Goal: Information Seeking & Learning: Compare options

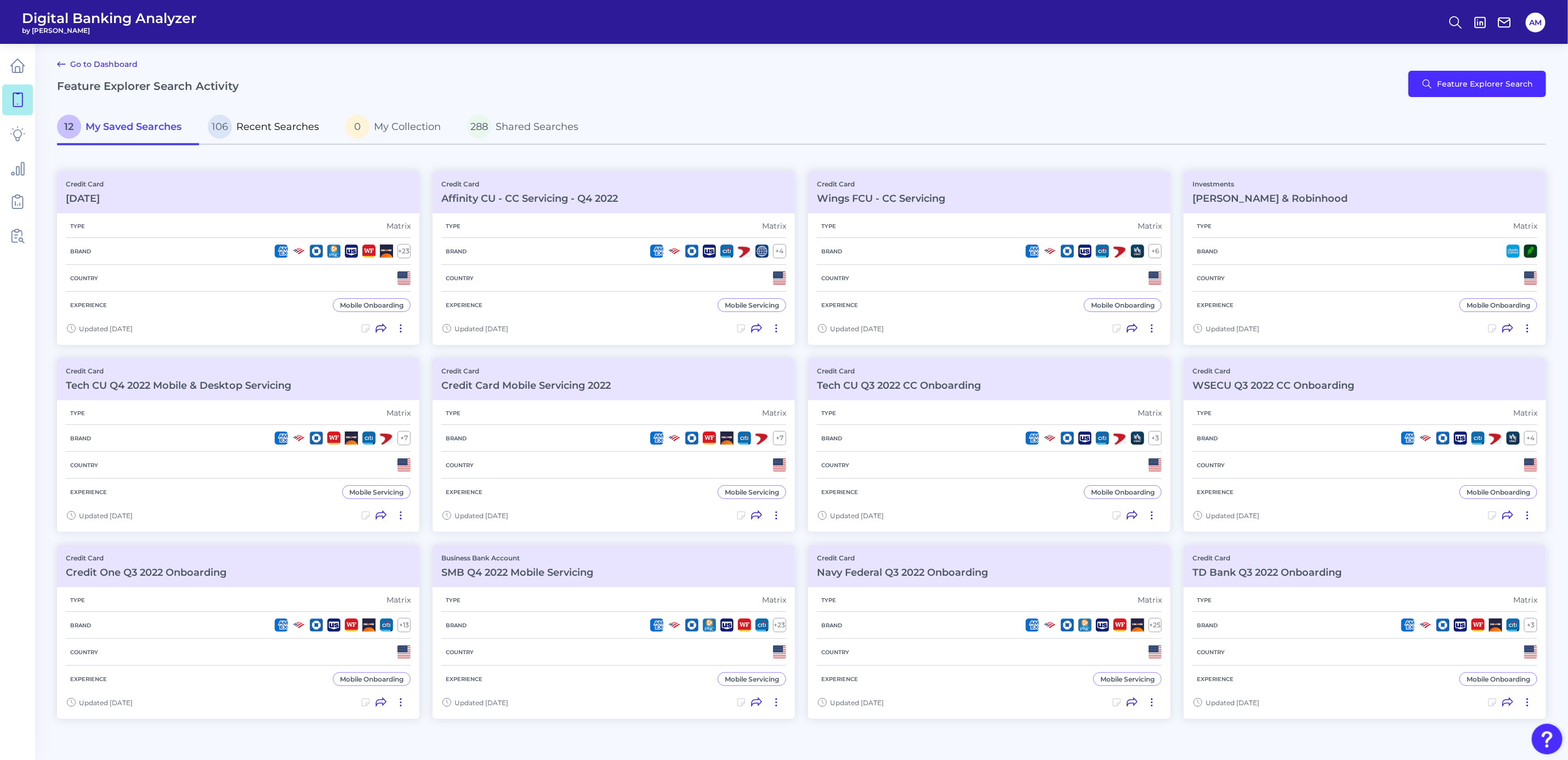
click at [288, 123] on span "Recent Searches" at bounding box center [277, 126] width 82 height 12
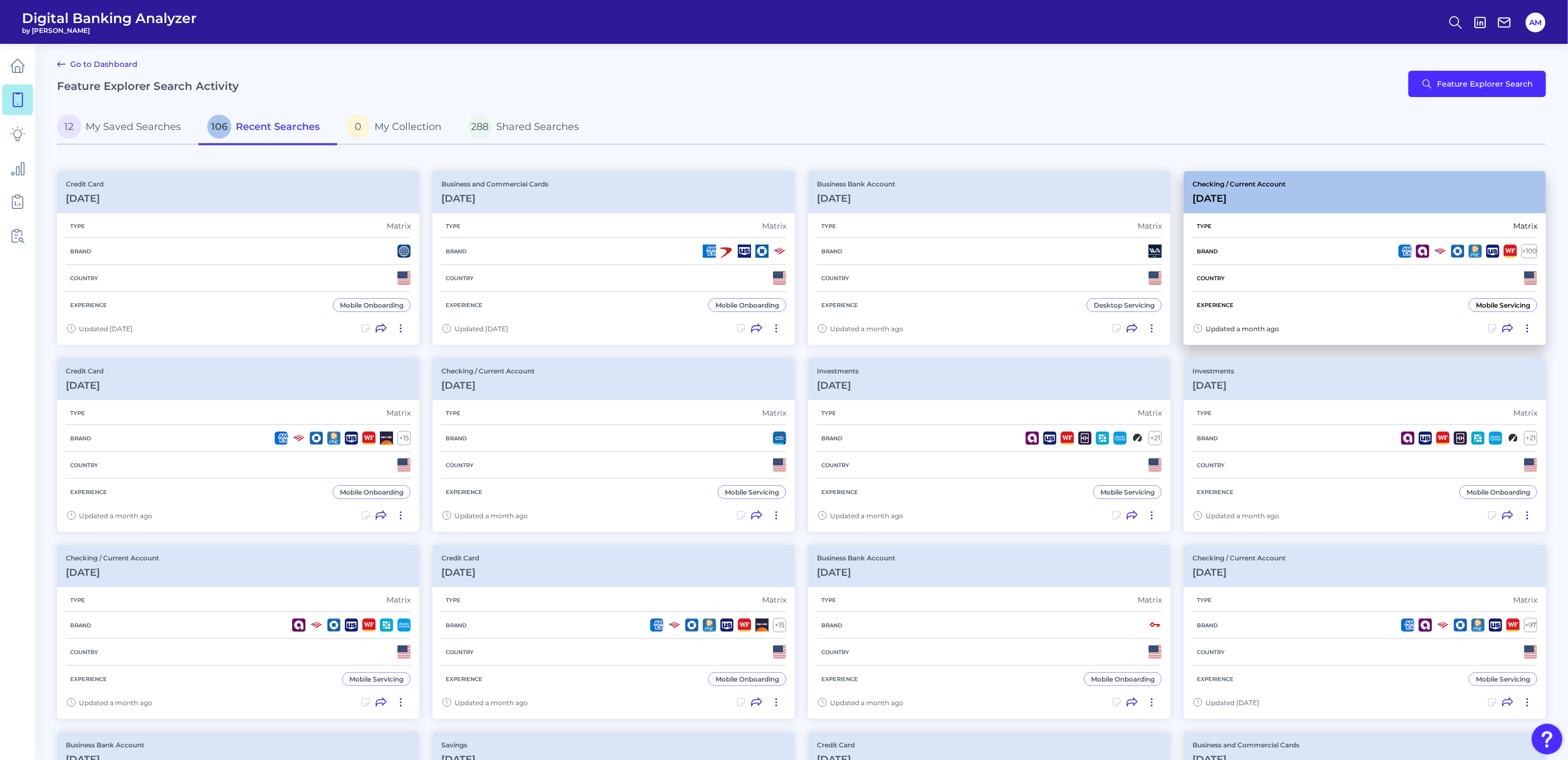
click at [1363, 197] on div "Checking / Current Account [DATE]" at bounding box center [1364, 192] width 363 height 43
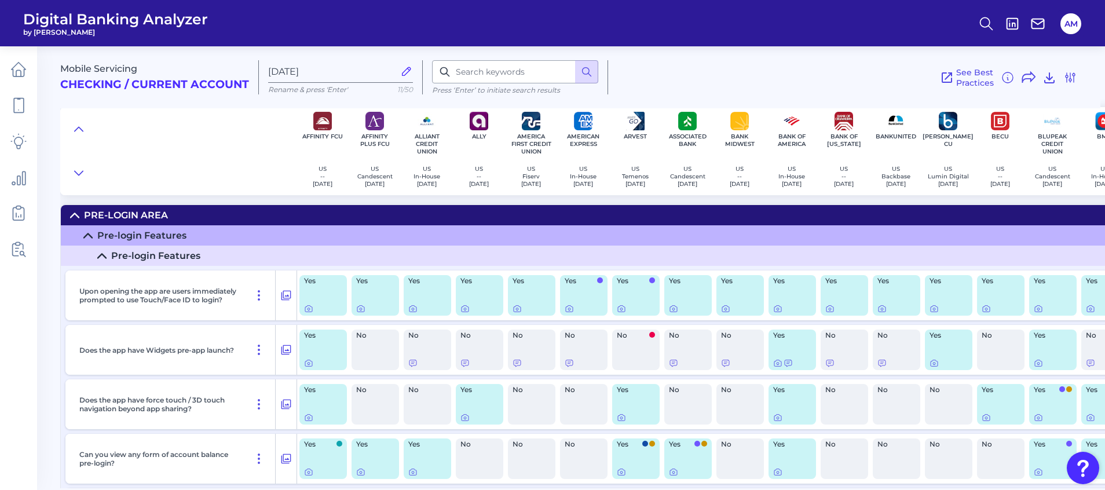
click at [723, 92] on div "See Best Practices Filters Clear all filters Experience Reset Mobile Servicing …" at bounding box center [842, 77] width 469 height 34
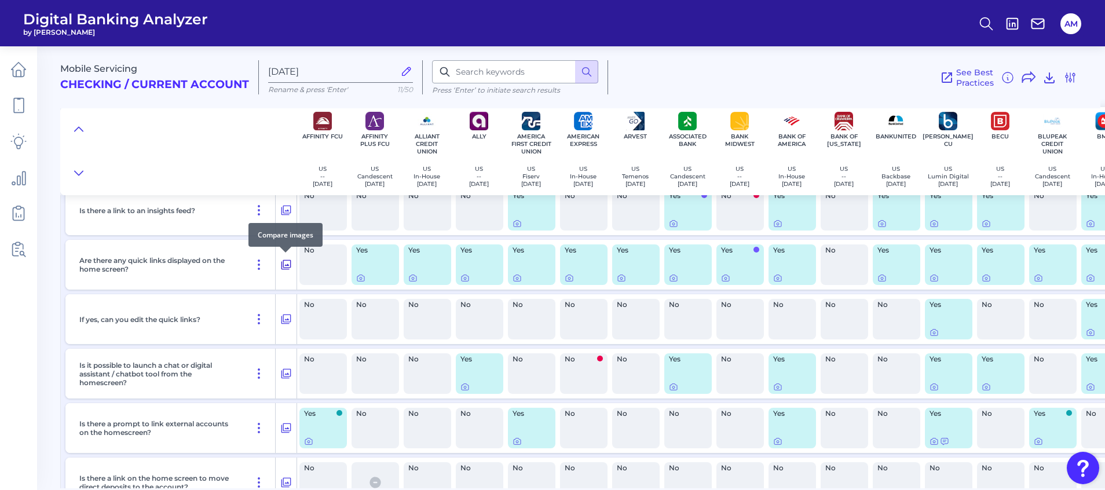
click at [286, 265] on icon at bounding box center [286, 265] width 10 height 10
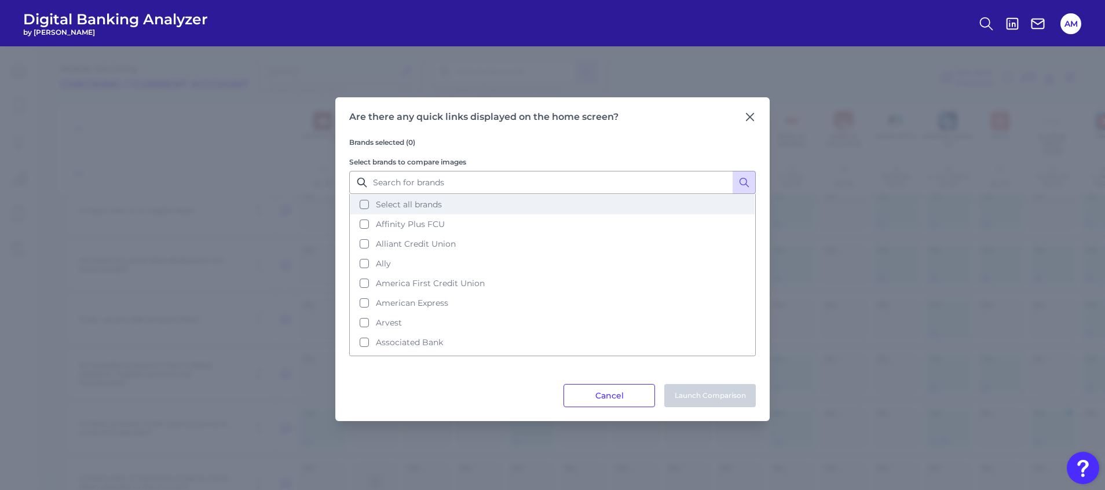
click at [363, 203] on button "Select all brands" at bounding box center [552, 205] width 404 height 20
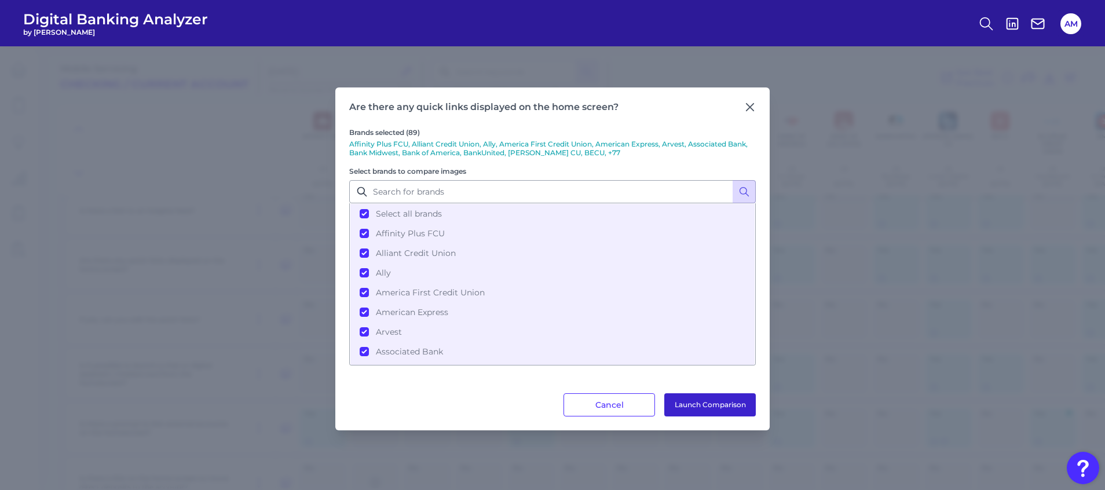
click at [711, 404] on button "Launch Comparison" at bounding box center [710, 404] width 92 height 23
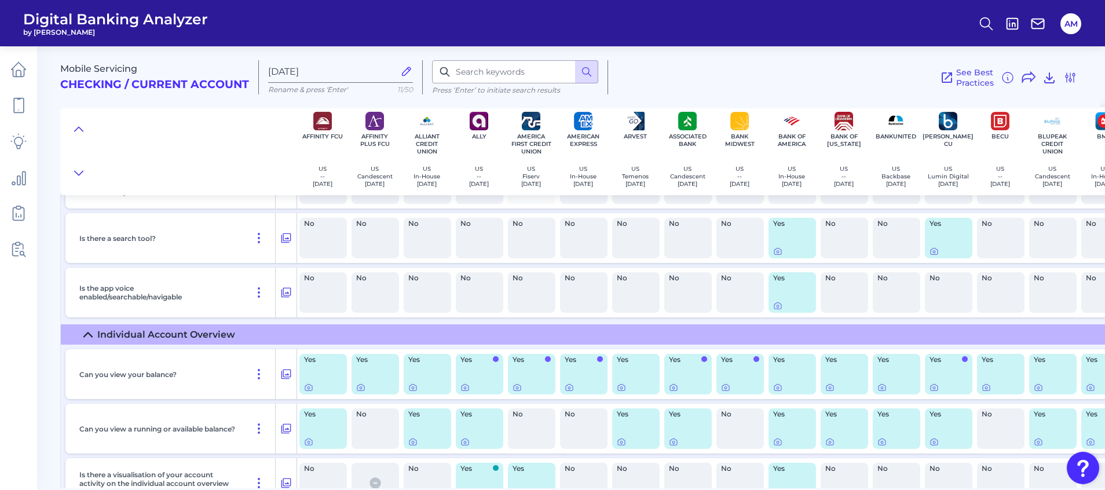
scroll to position [2953, 0]
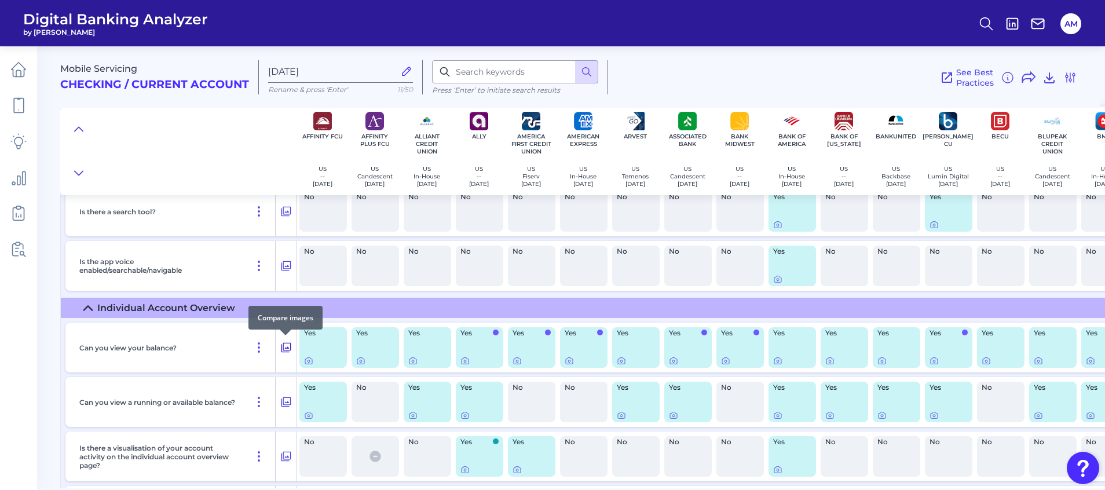
click at [282, 346] on icon at bounding box center [286, 348] width 10 height 10
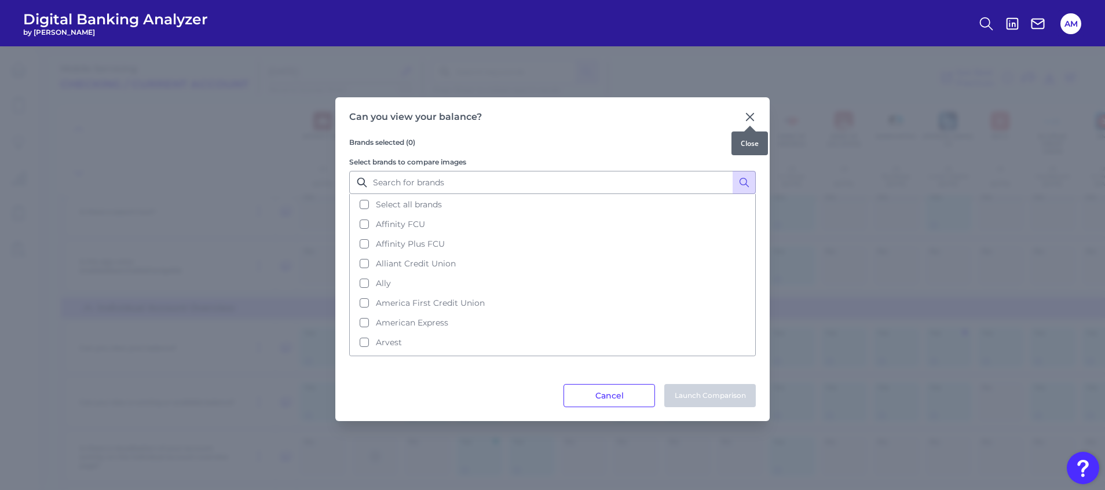
click at [750, 114] on icon at bounding box center [750, 117] width 12 height 12
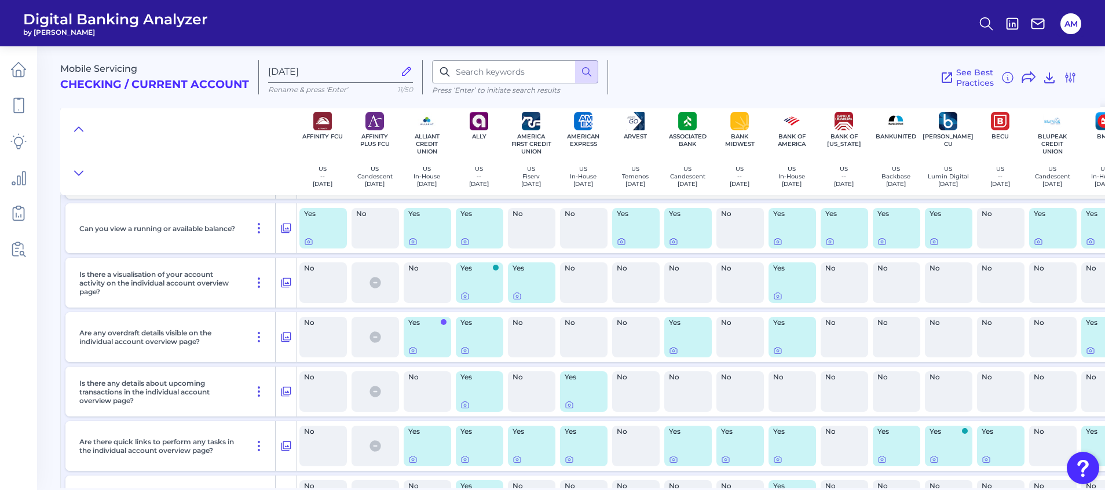
scroll to position [3213, 0]
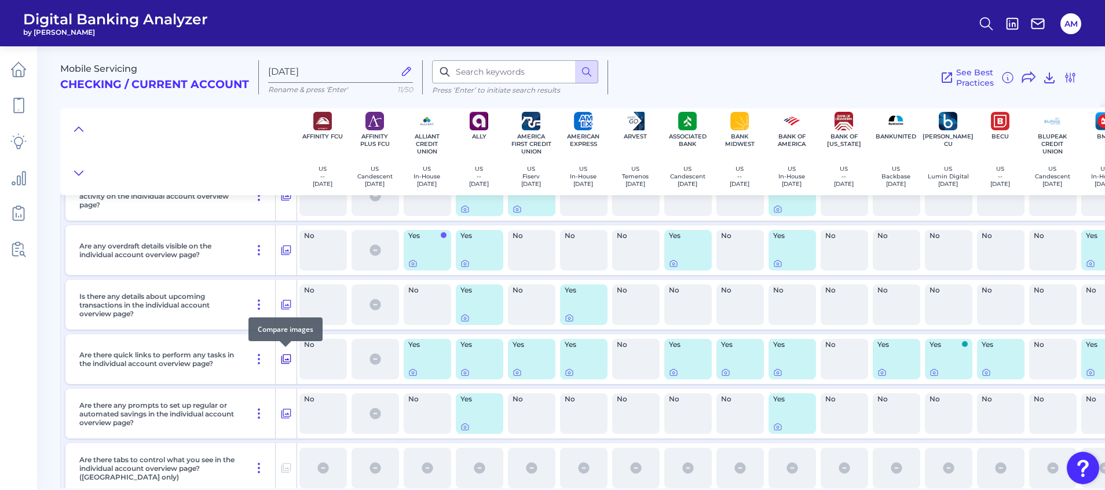
click at [284, 358] on icon at bounding box center [286, 359] width 12 height 14
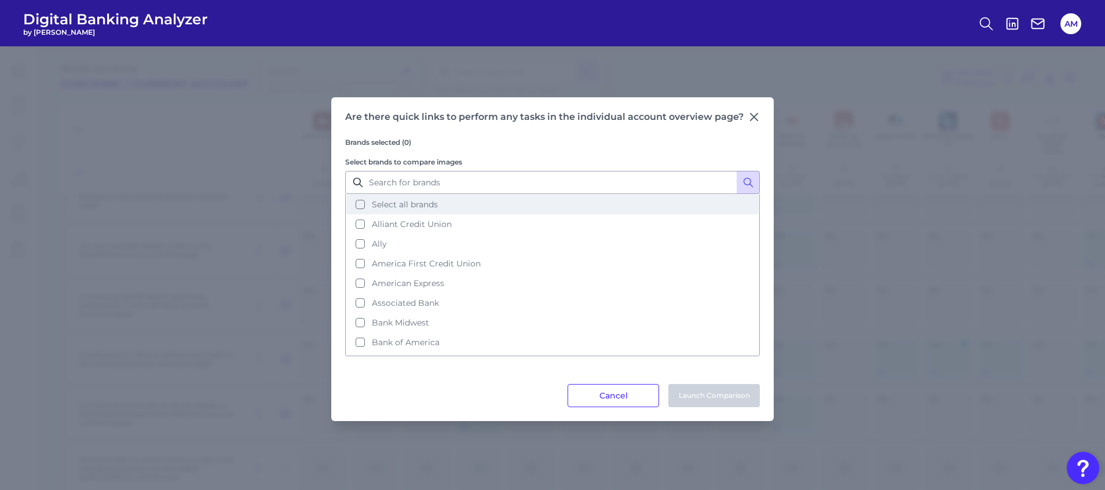
click at [359, 201] on button "Select all brands" at bounding box center [552, 205] width 412 height 20
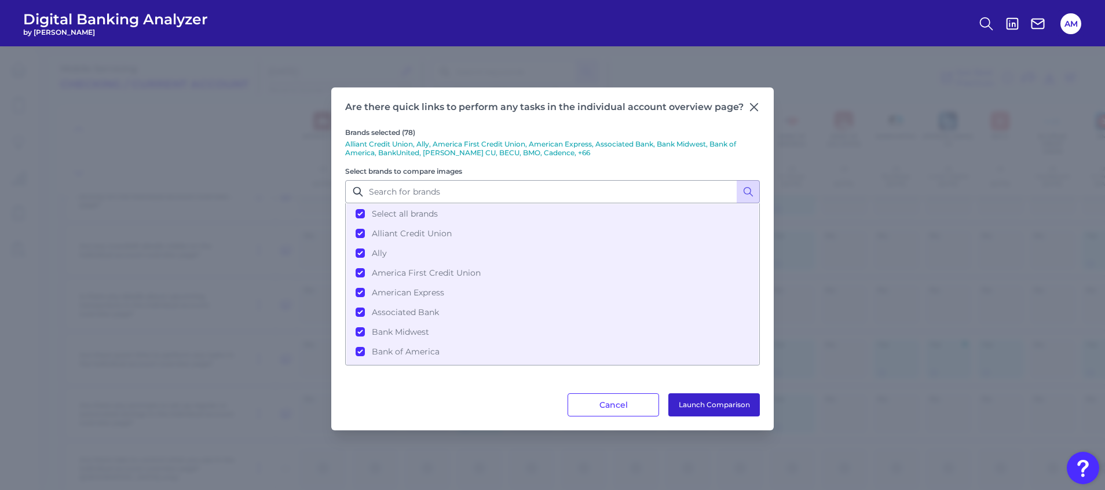
click at [722, 406] on button "Launch Comparison" at bounding box center [714, 404] width 92 height 23
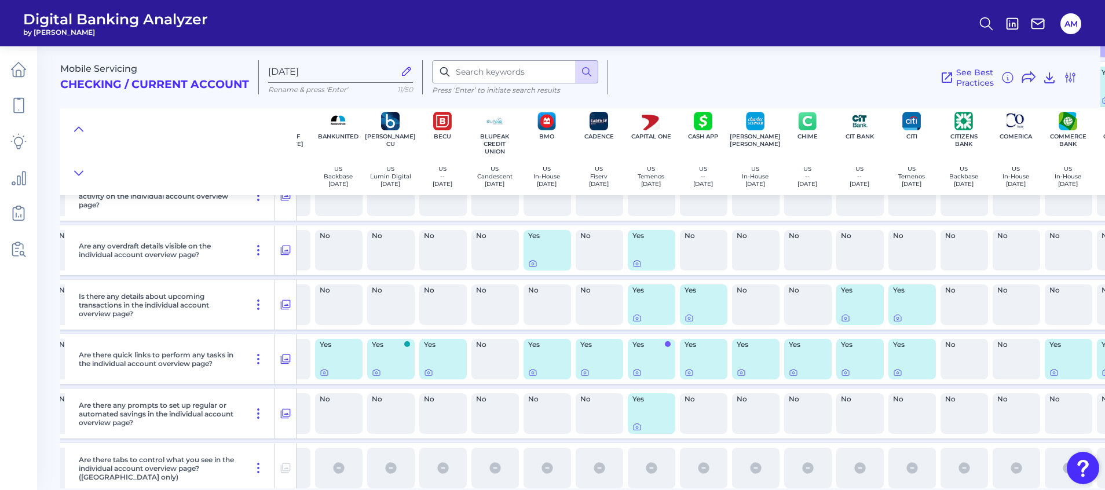
scroll to position [3213, 560]
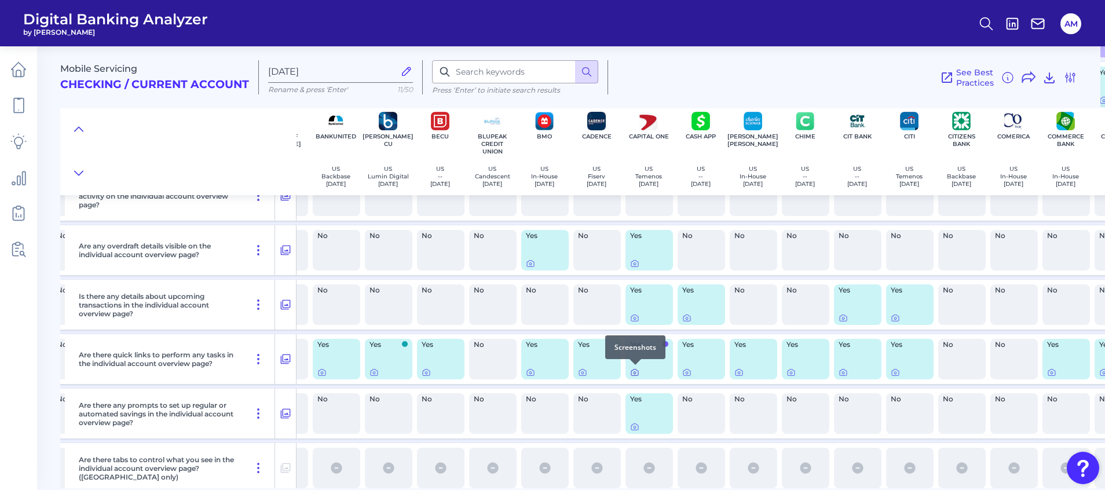
click at [638, 370] on div at bounding box center [636, 365] width 12 height 12
click at [635, 373] on icon at bounding box center [634, 372] width 9 height 9
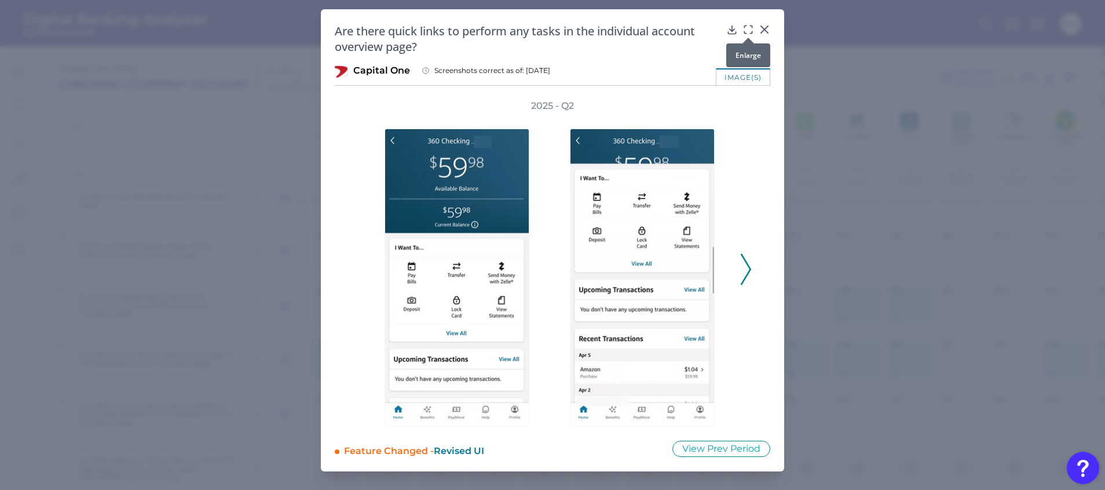
click at [751, 28] on icon at bounding box center [748, 30] width 12 height 12
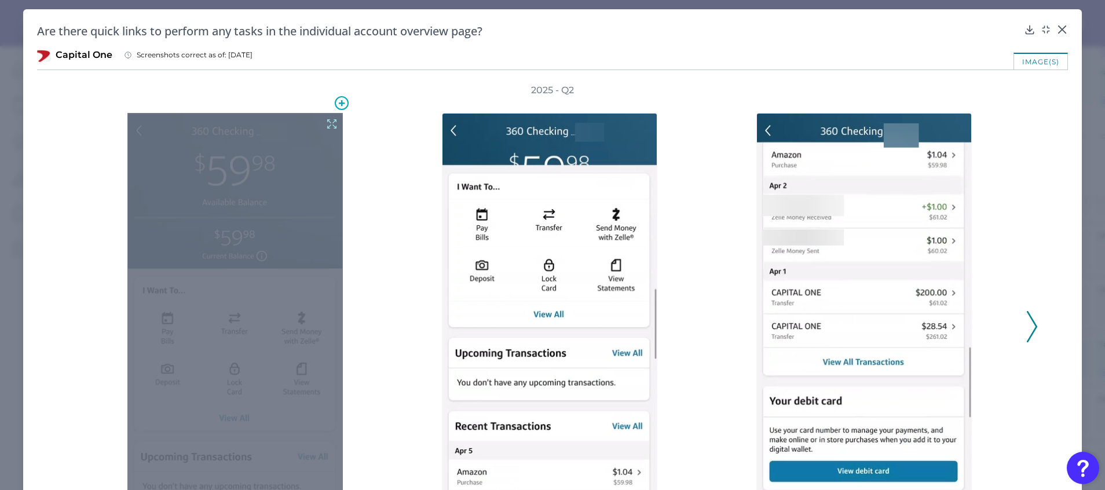
click at [331, 120] on icon at bounding box center [331, 124] width 13 height 13
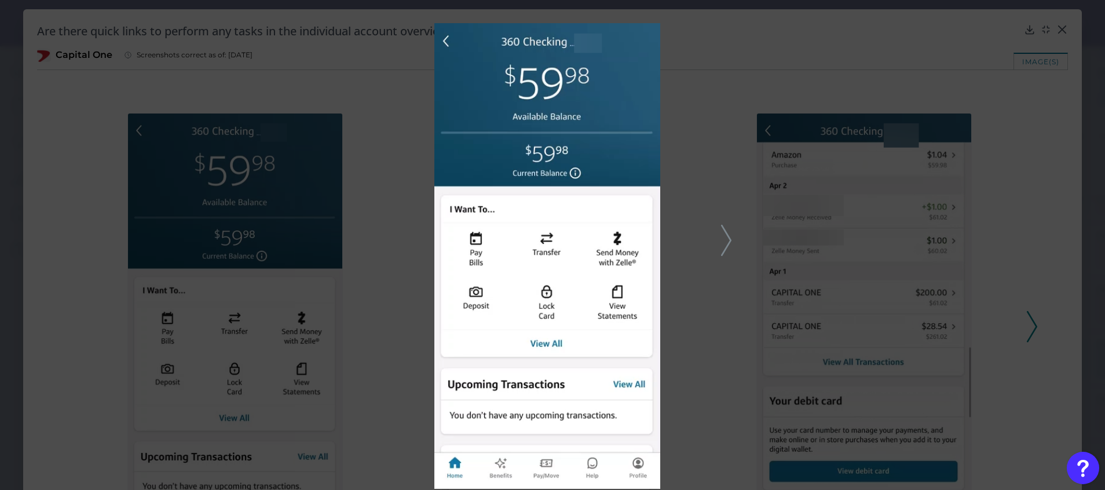
drag, startPoint x: 1011, startPoint y: 160, endPoint x: 1066, endPoint y: 20, distance: 150.4
click at [1011, 160] on div at bounding box center [552, 245] width 1105 height 490
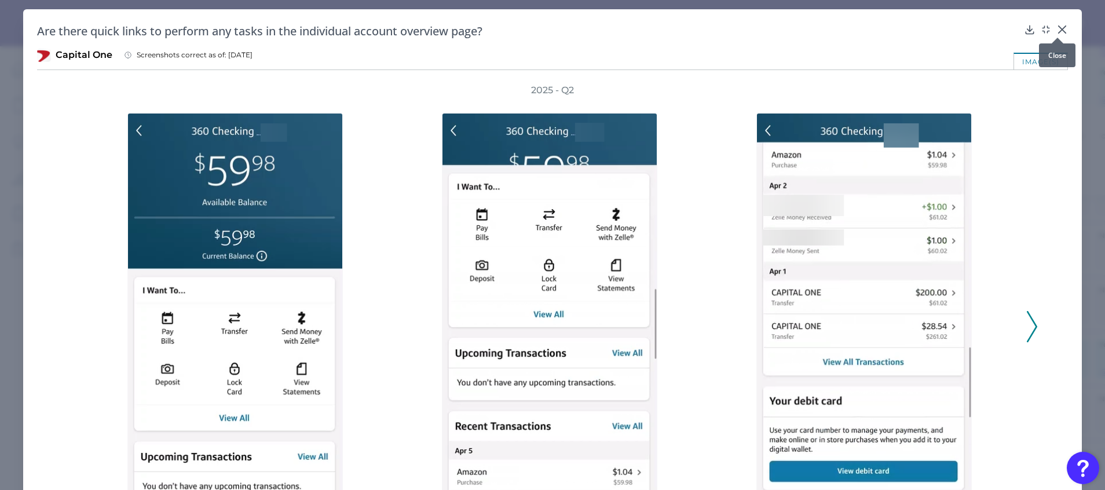
click at [1059, 28] on icon at bounding box center [1062, 29] width 7 height 7
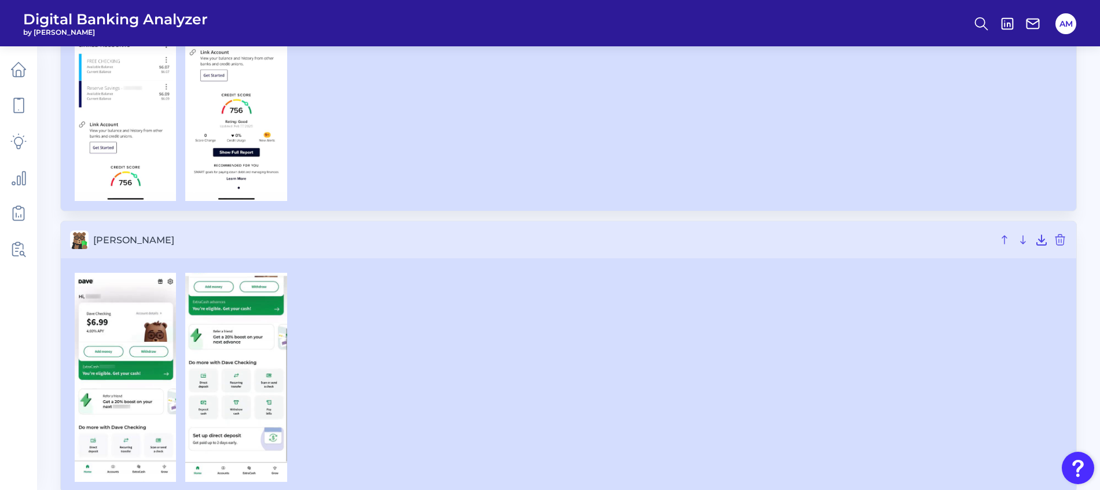
scroll to position [6950, 0]
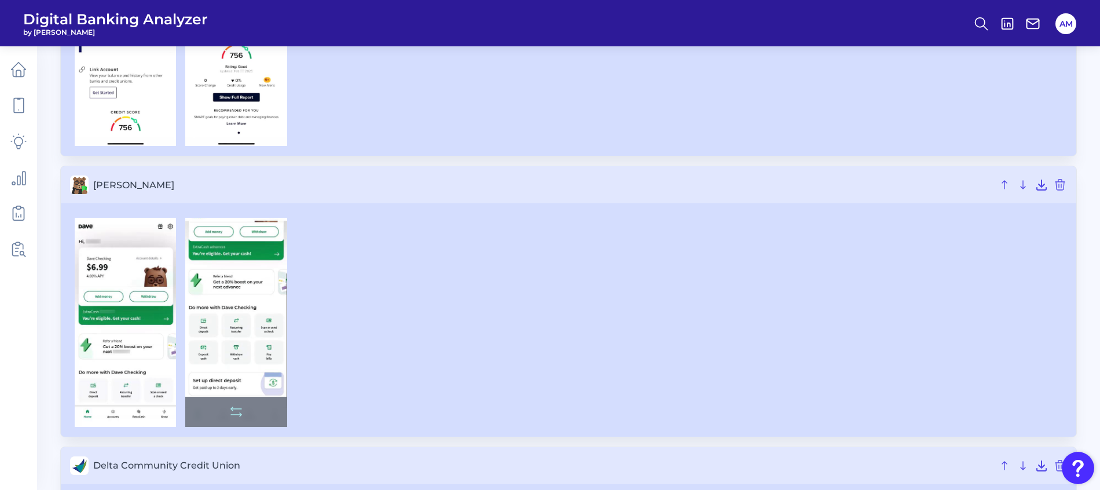
click at [250, 346] on img at bounding box center [235, 322] width 101 height 209
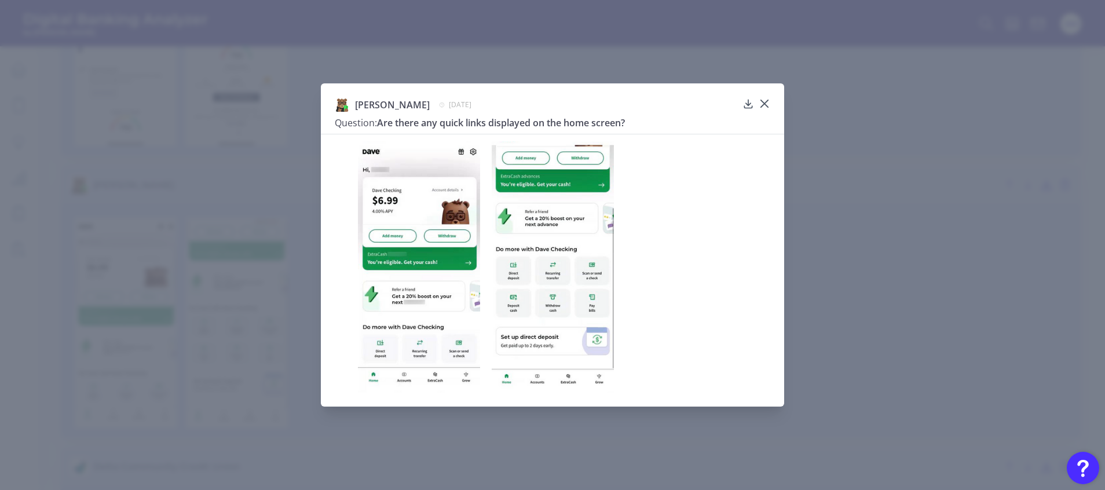
click at [886, 369] on div "Dave January 27, 2025 Question: Are there any quick links displayed on the home…" at bounding box center [552, 245] width 1105 height 490
click at [764, 99] on icon at bounding box center [765, 104] width 12 height 12
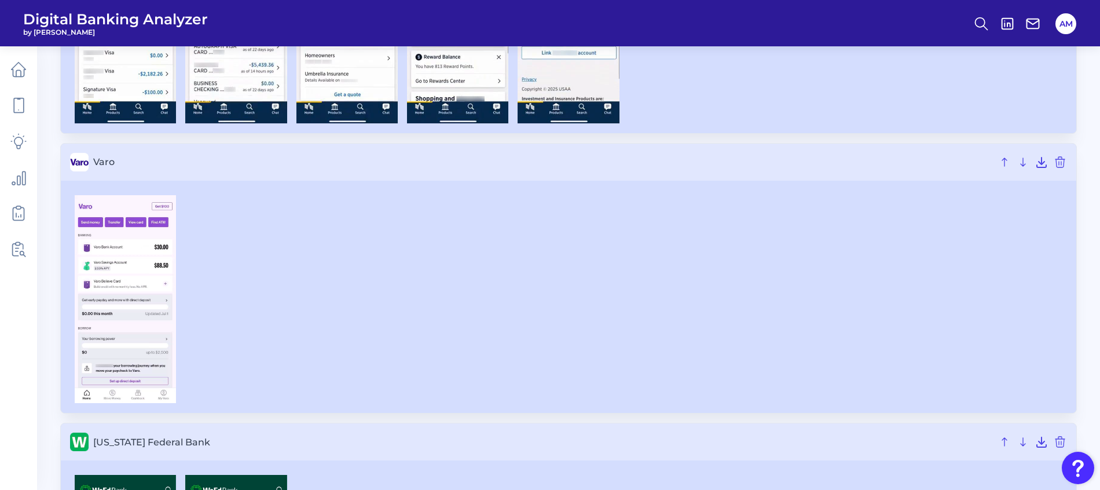
scroll to position [21892, 0]
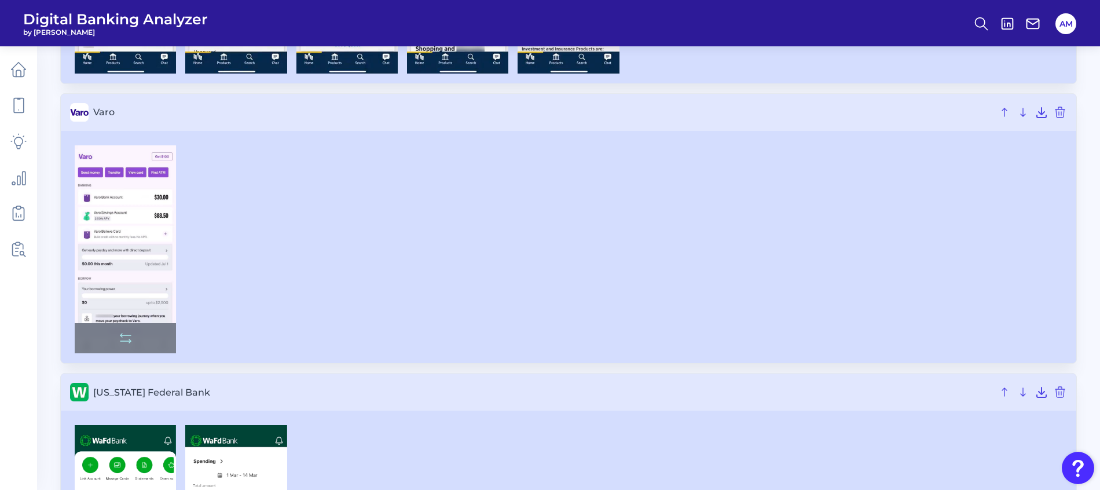
click at [147, 240] on img at bounding box center [125, 249] width 101 height 208
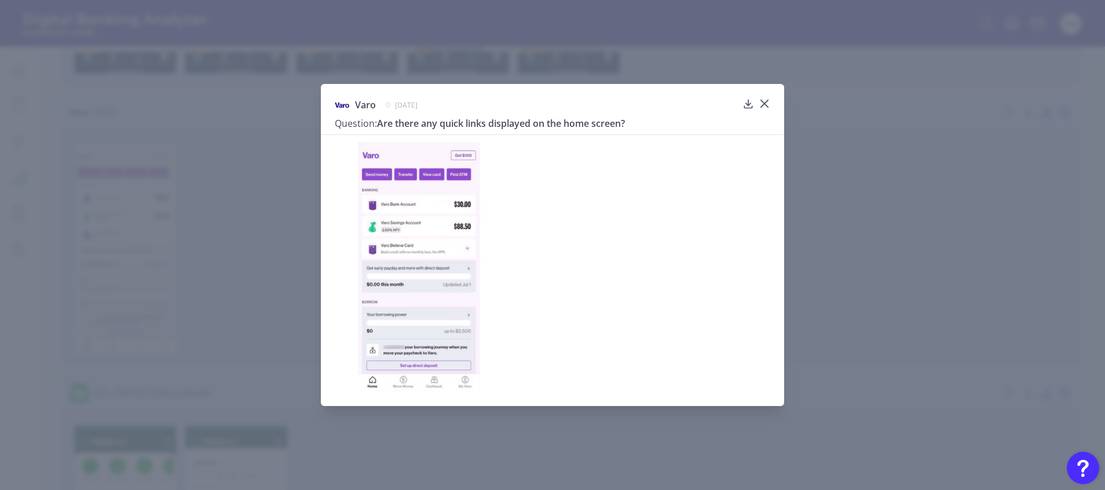
click at [829, 243] on div "Varo July 3, 2025 Question: Are there any quick links displayed on the home scr…" at bounding box center [552, 245] width 1105 height 490
click at [767, 99] on icon at bounding box center [765, 104] width 12 height 12
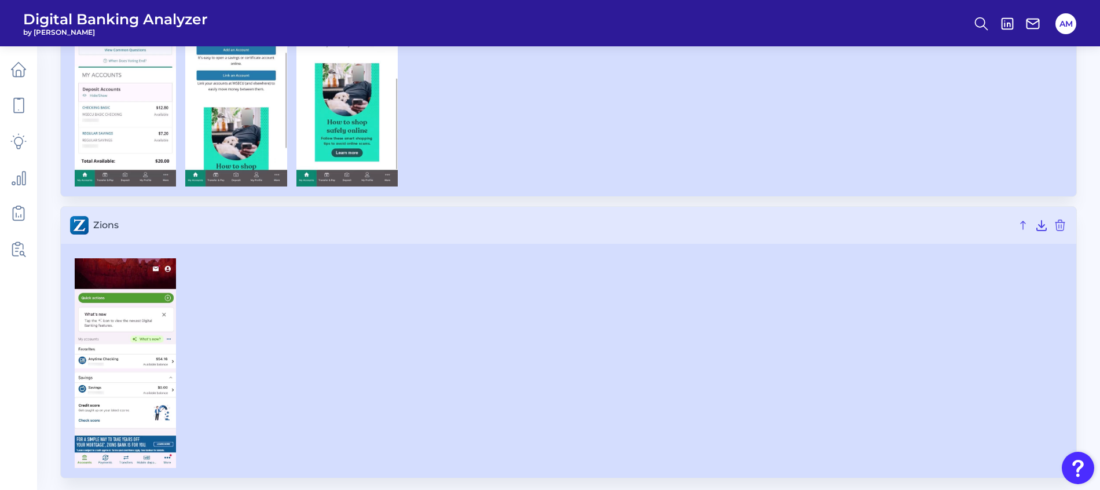
scroll to position [23722, 0]
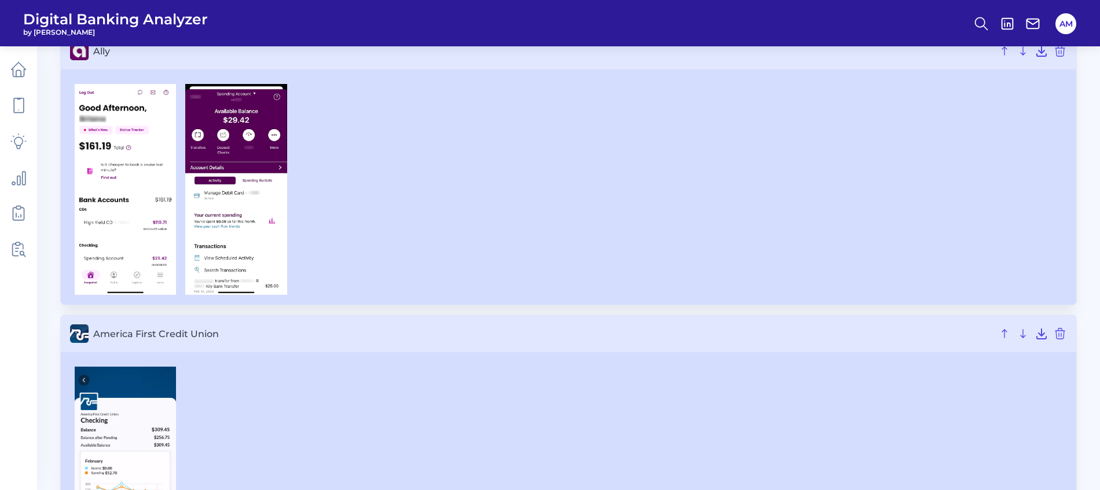
scroll to position [347, 0]
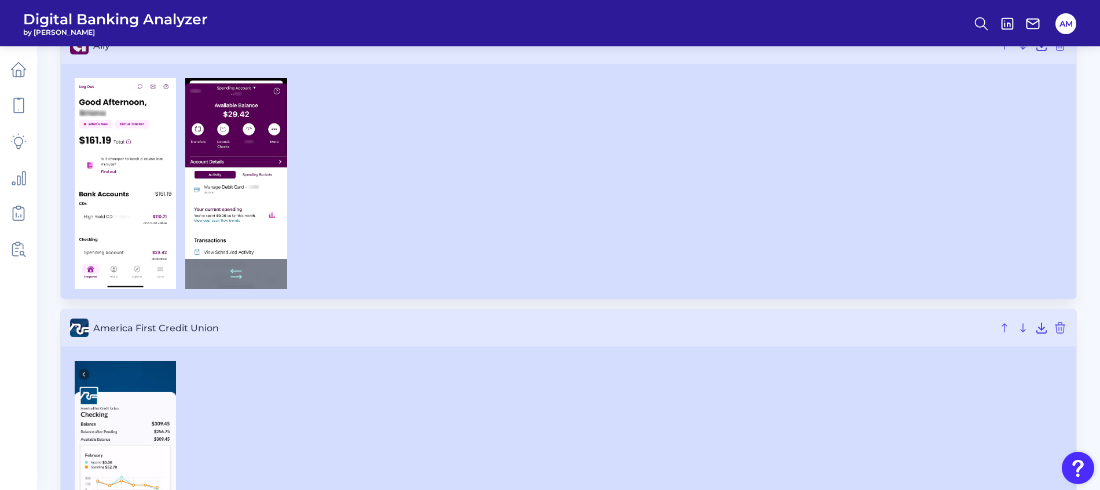
click at [228, 154] on img at bounding box center [235, 183] width 101 height 211
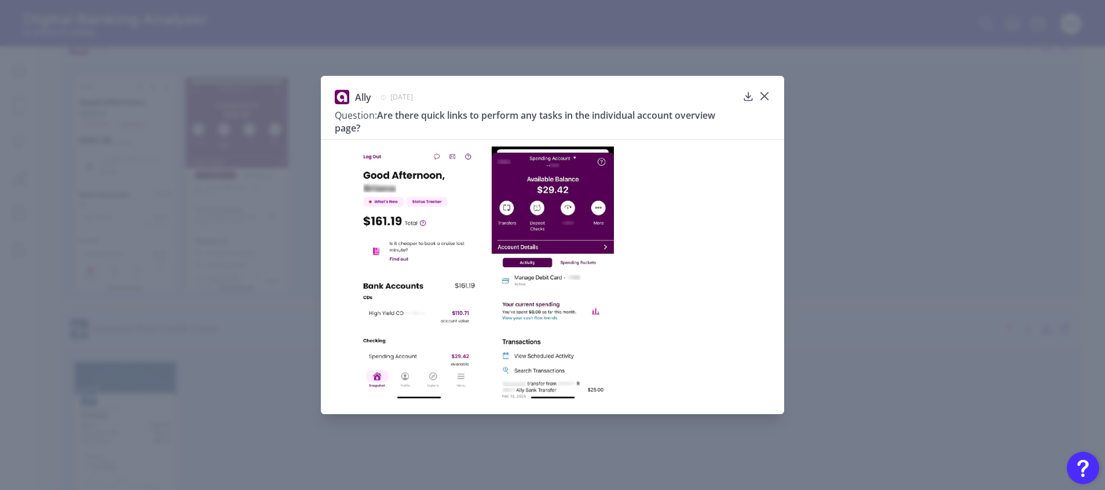
click at [876, 197] on div "Ally April 1, 2025 Question: Are there quick links to perform any tasks in the …" at bounding box center [552, 245] width 1105 height 490
click at [765, 93] on icon at bounding box center [765, 96] width 12 height 12
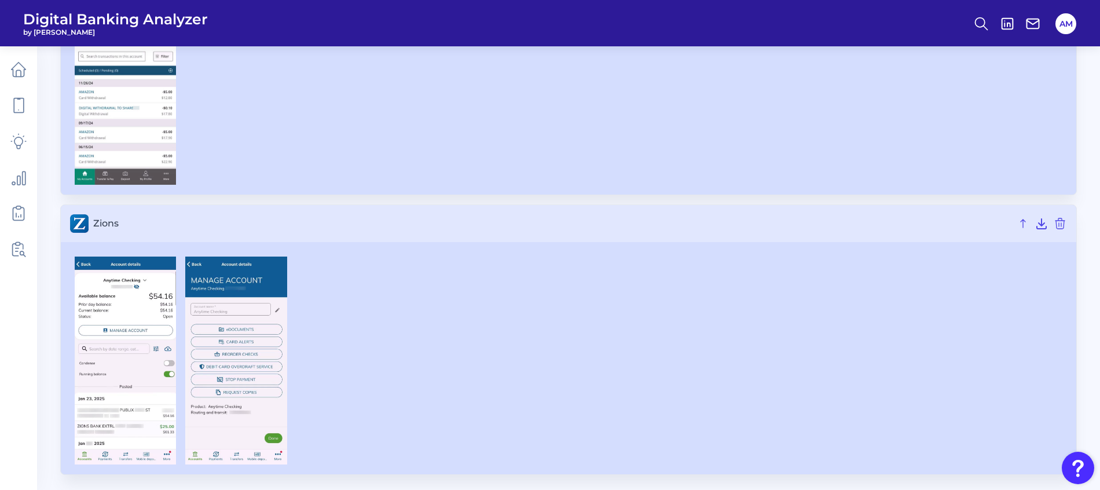
scroll to position [20858, 0]
